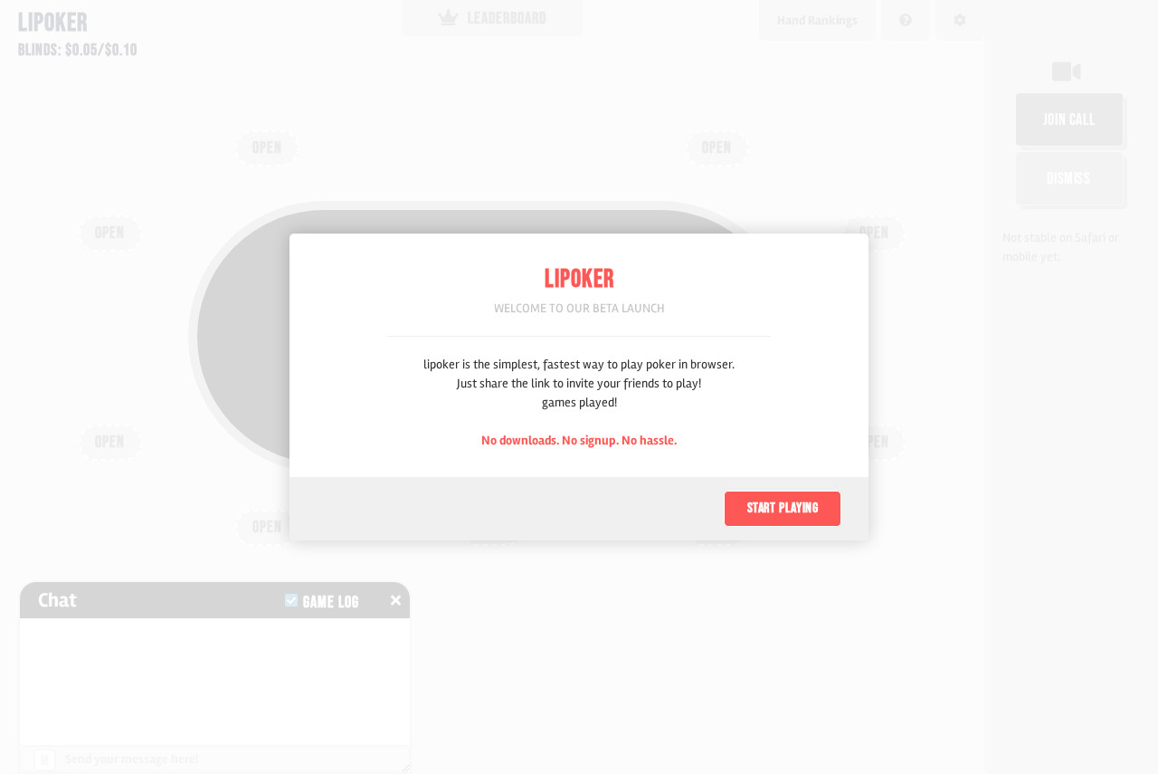
scroll to position [90, 0]
click at [775, 508] on button "Start playing" at bounding box center [783, 508] width 118 height 36
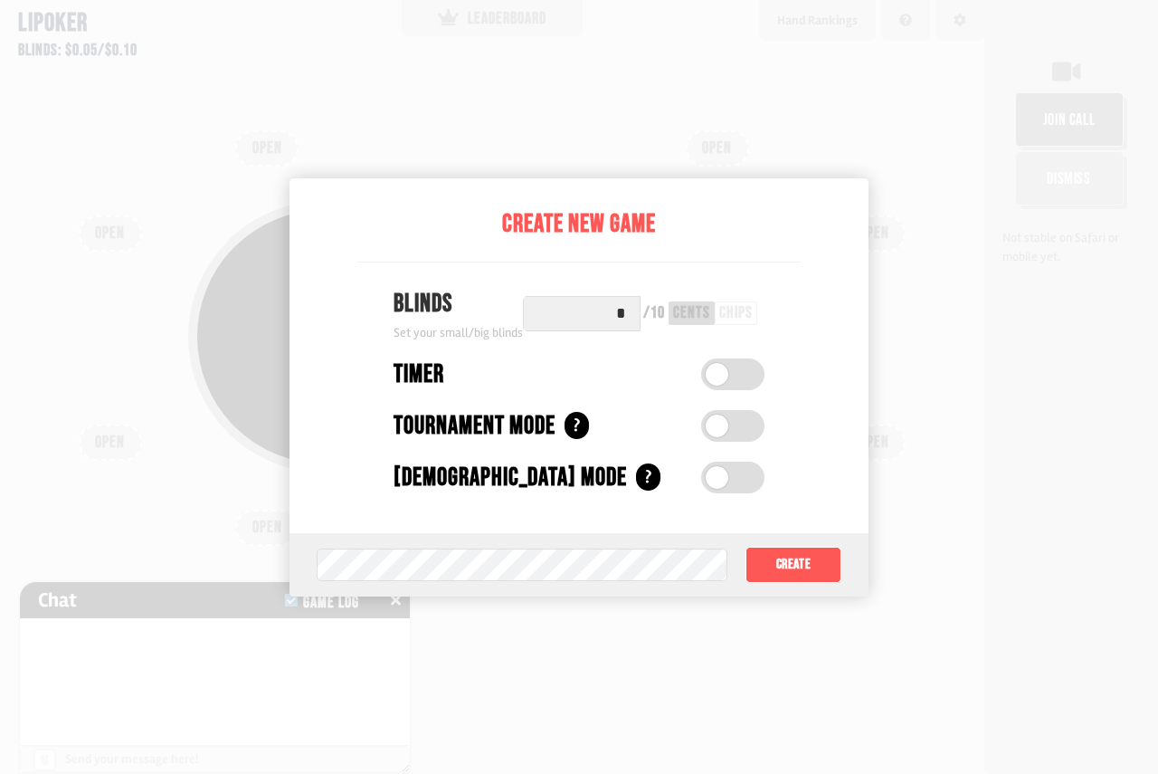
click at [777, 577] on button "Create" at bounding box center [794, 564] width 96 height 36
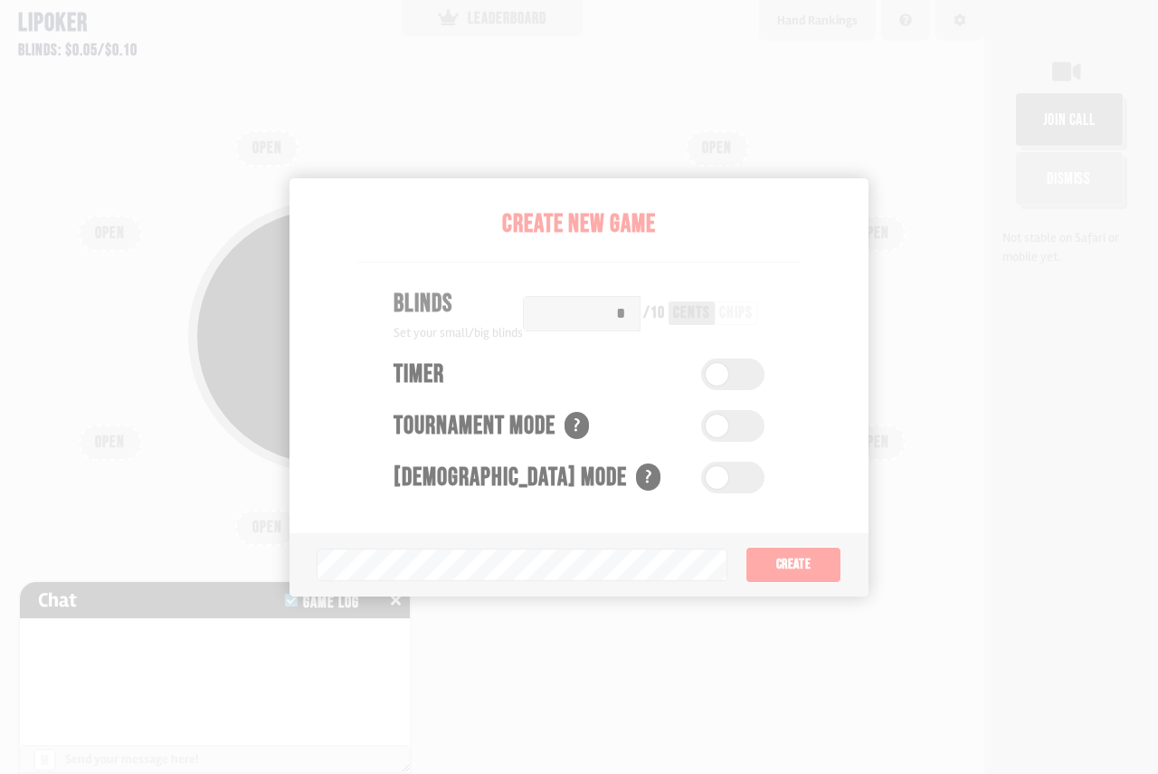
click at [783, 570] on div "Pot: $0.00 COPY GAME LINK OPEN OPEN OPEN OPEN OPEN OPEN OPEN OPEN OPEN" at bounding box center [492, 387] width 984 height 774
click at [648, 358] on div "COPY GAME LINK" at bounding box center [492, 337] width 590 height 52
click at [796, 563] on div "Pot: $0.00 COPY GAME LINK" at bounding box center [492, 375] width 869 height 387
click at [574, 569] on div "Pot: $0.00 COPY GAME LINK OPEN OPEN OPEN OPEN OPEN OPEN OPEN OPEN OPEN" at bounding box center [492, 387] width 984 height 774
drag, startPoint x: 582, startPoint y: 280, endPoint x: 583, endPoint y: 303, distance: 22.6
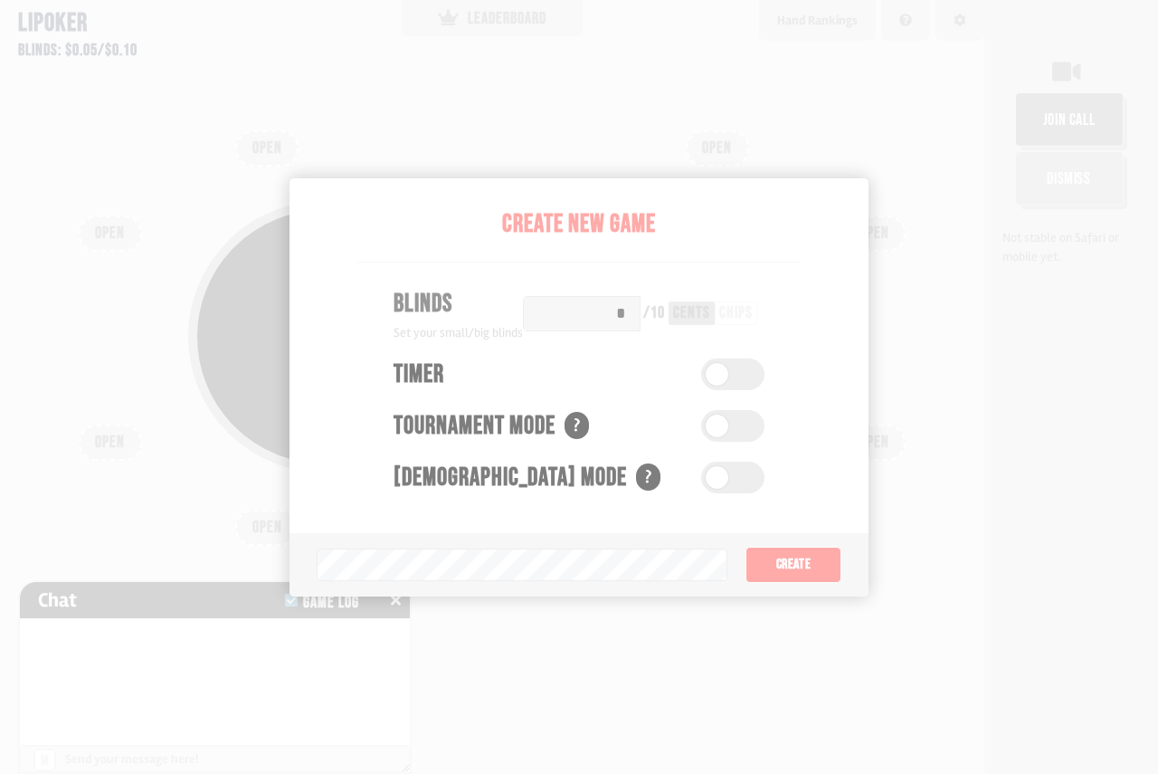
click at [582, 292] on div "Pot: $0.00 COPY GAME LINK" at bounding box center [492, 336] width 608 height 271
click at [593, 321] on div "COPY GAME LINK" at bounding box center [492, 337] width 590 height 52
click at [728, 380] on div "Pot: $0.00 COPY GAME LINK" at bounding box center [492, 336] width 608 height 271
click at [353, 114] on div "Pot: $0.00 COPY GAME LINK OPEN OPEN OPEN OPEN OPEN OPEN OPEN OPEN OPEN" at bounding box center [492, 387] width 984 height 774
click at [881, 458] on div "OPEN" at bounding box center [873, 442] width 63 height 36
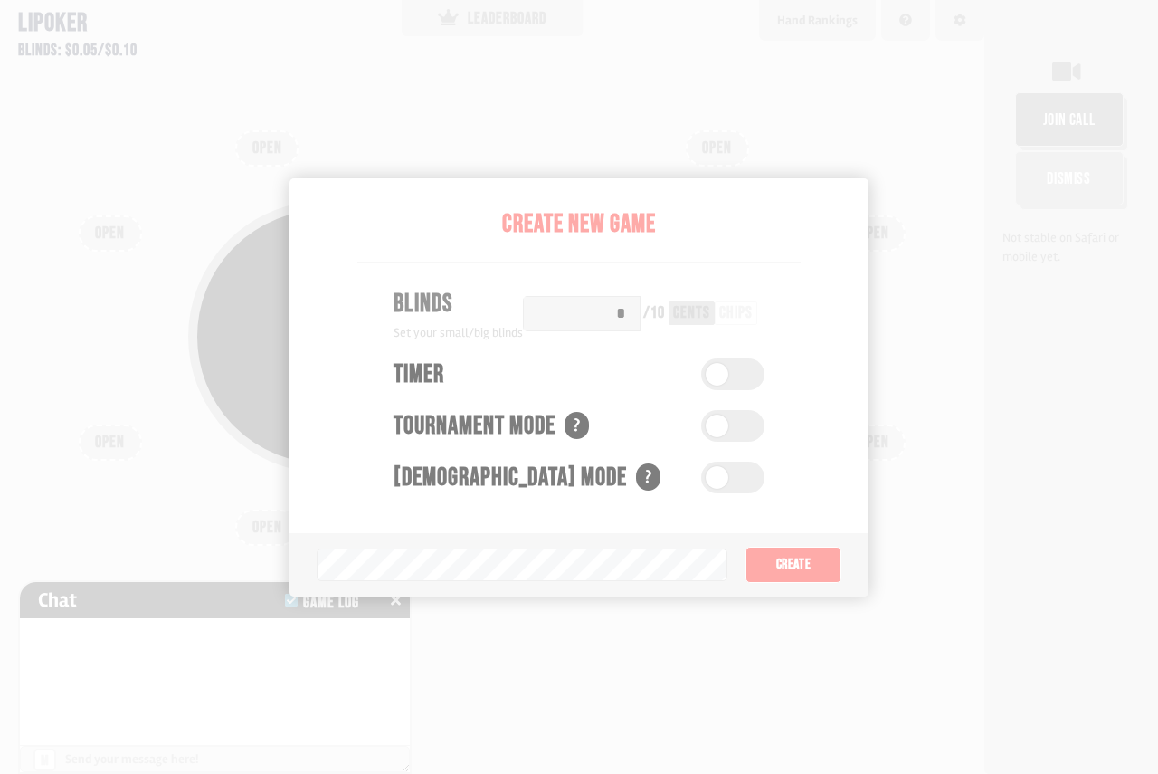
click at [811, 563] on div "Pot: $0.00 COPY GAME LINK" at bounding box center [492, 375] width 869 height 387
click at [810, 564] on div "Pot: $0.00 COPY GAME LINK" at bounding box center [492, 375] width 869 height 387
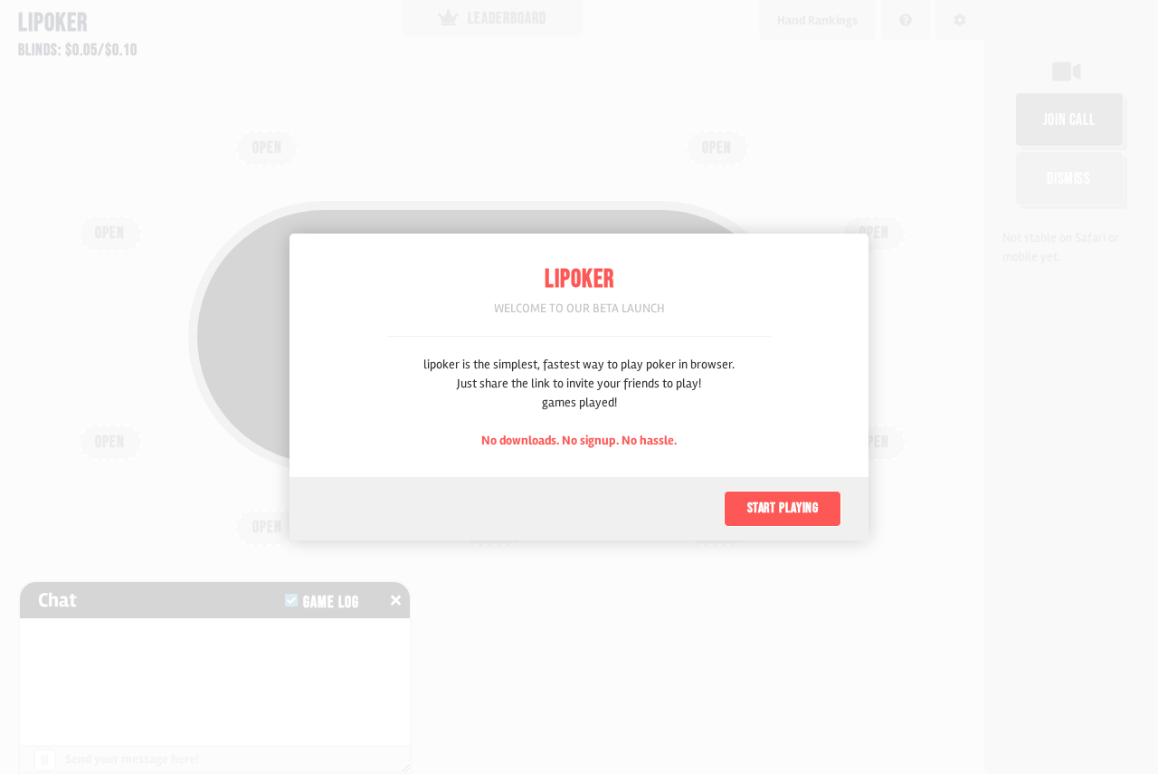
scroll to position [90, 0]
click at [764, 517] on button "Start playing" at bounding box center [783, 508] width 118 height 36
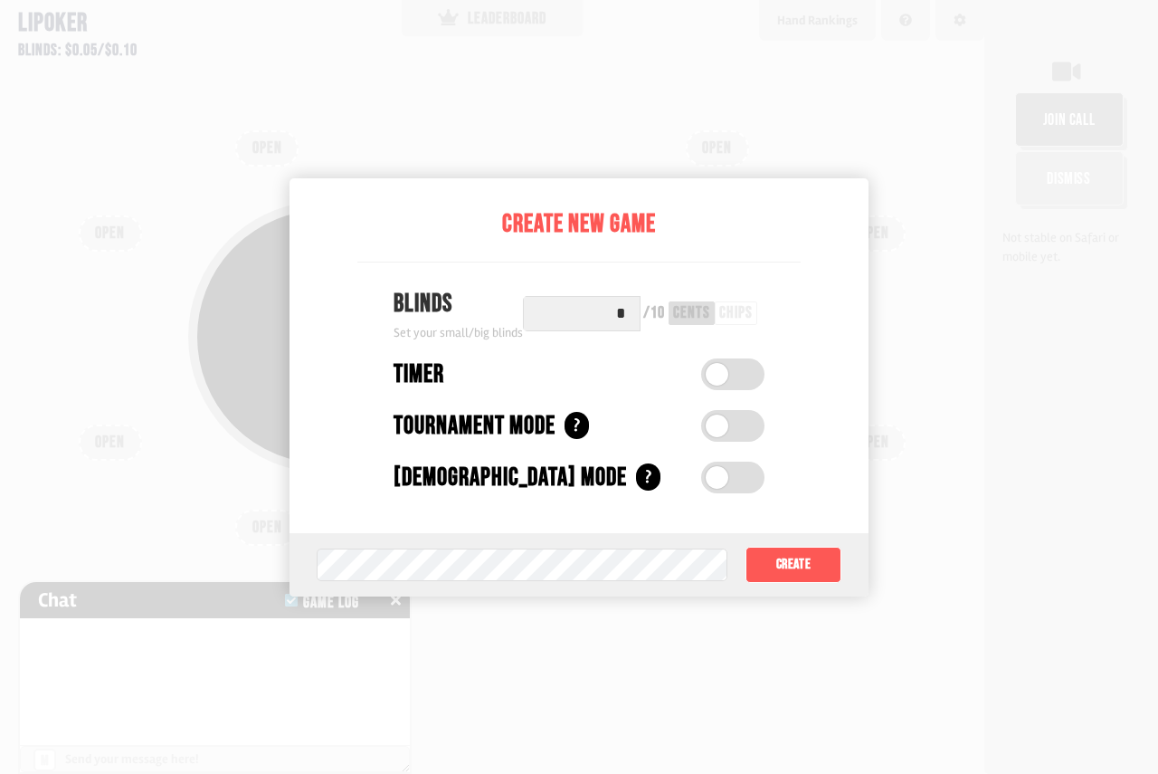
click at [603, 308] on input "*" at bounding box center [582, 313] width 118 height 35
click at [727, 310] on div "chips" at bounding box center [735, 313] width 33 height 16
click at [784, 565] on button "Create" at bounding box center [794, 564] width 96 height 36
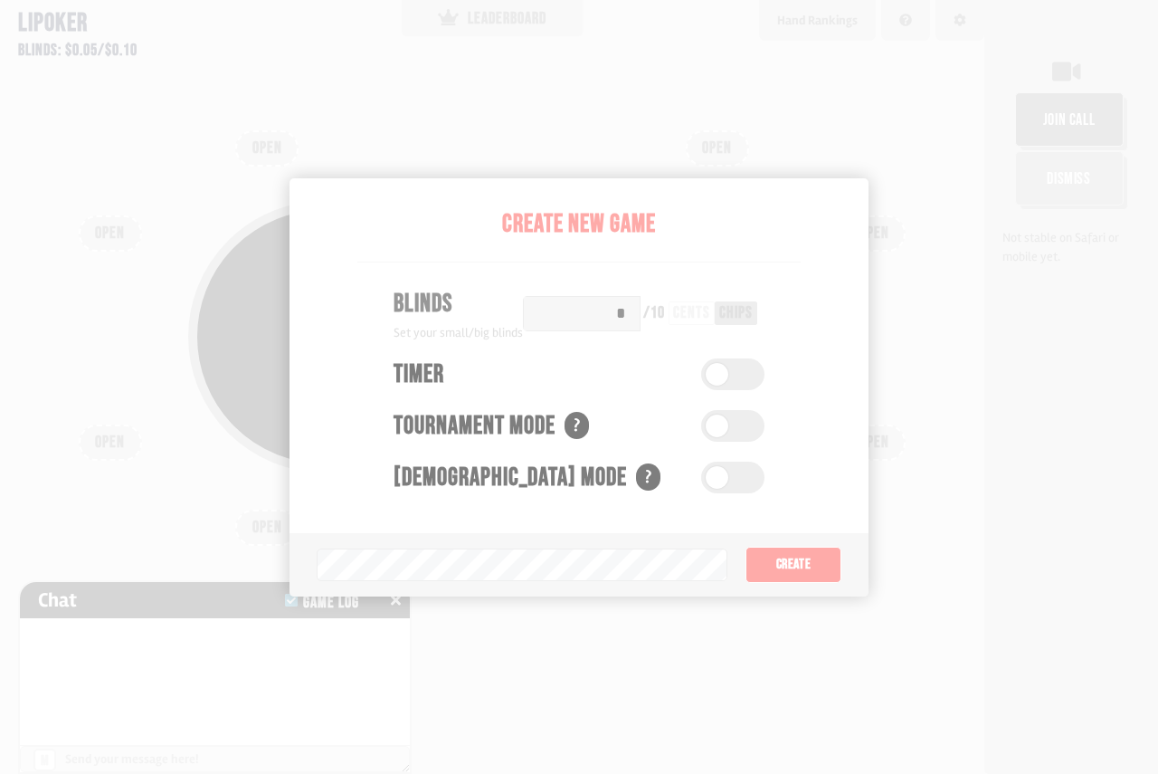
drag, startPoint x: 560, startPoint y: 210, endPoint x: 364, endPoint y: 226, distance: 197.0
click at [370, 225] on div "Pot: $0.00 COPY GAME LINK" at bounding box center [492, 336] width 608 height 271
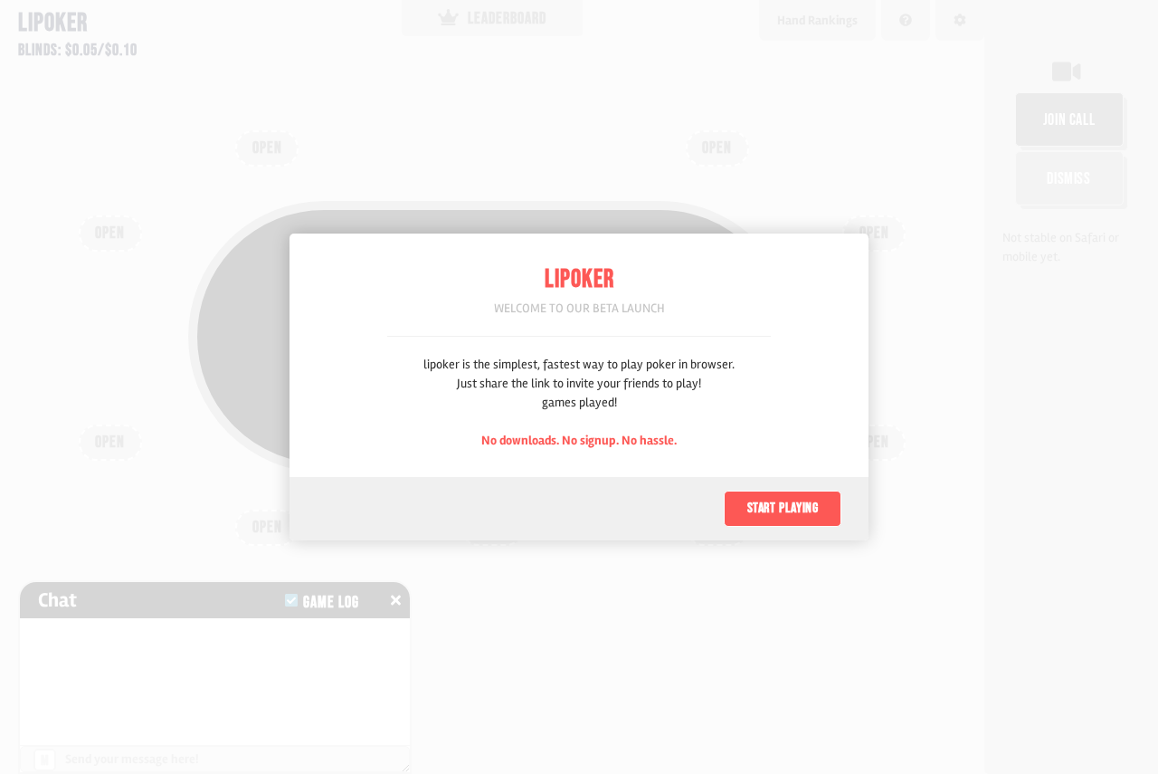
scroll to position [90, 0]
